Goal: Transaction & Acquisition: Purchase product/service

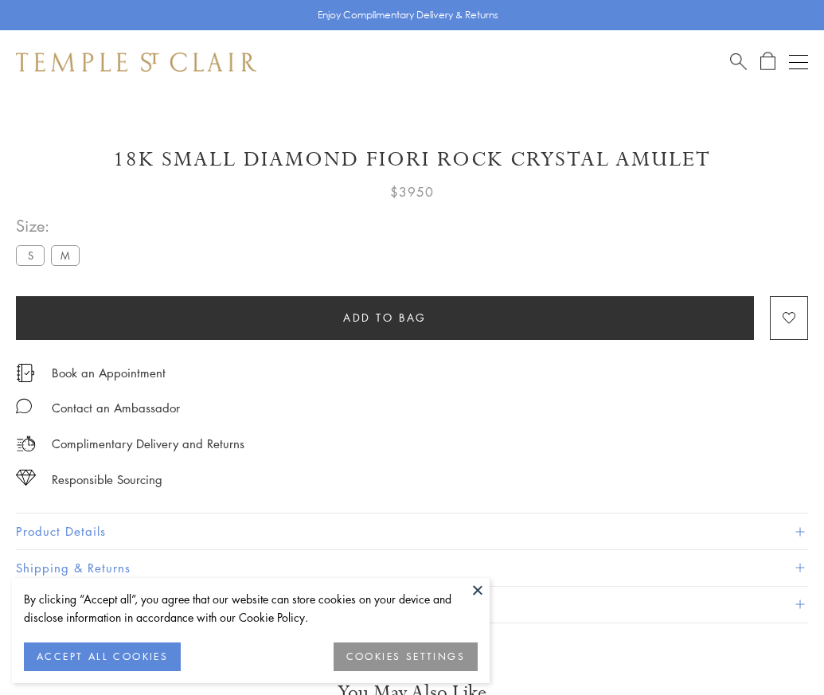
scroll to position [15, 0]
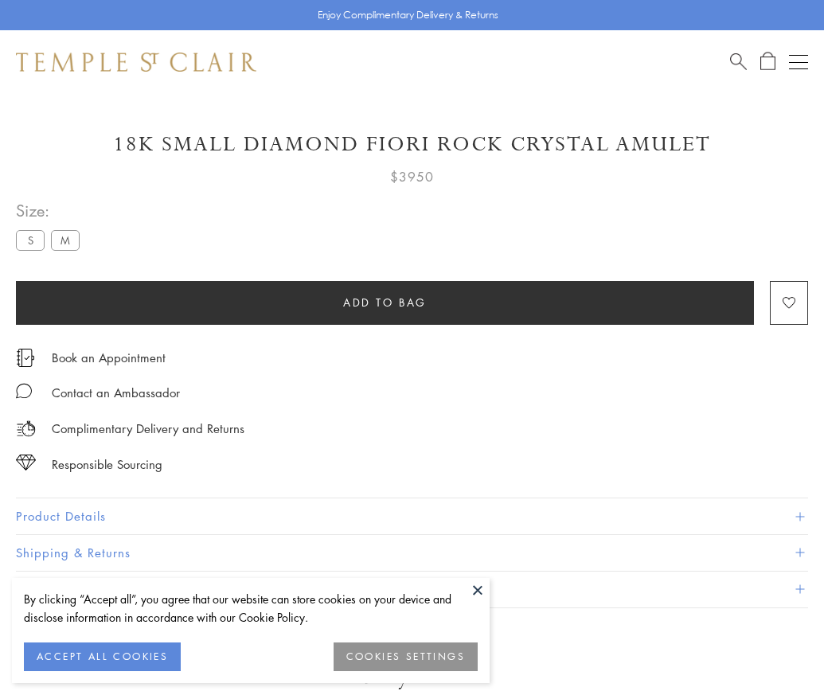
click at [384, 302] on span "Add to bag" at bounding box center [385, 303] width 84 height 18
